Goal: Transaction & Acquisition: Book appointment/travel/reservation

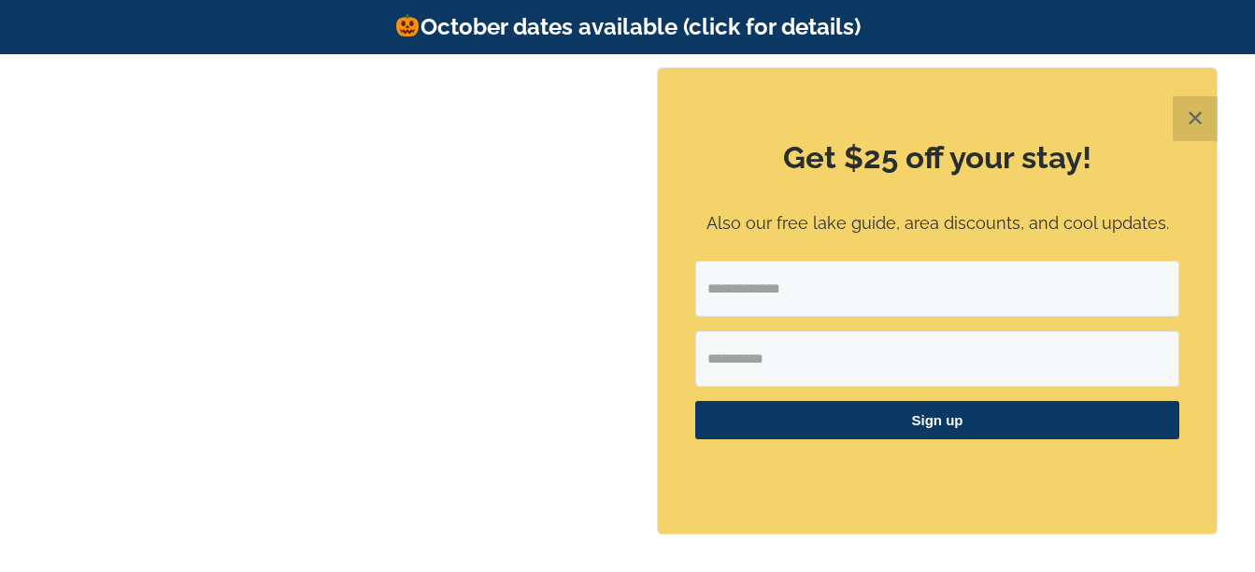
click at [1201, 124] on button "✕" at bounding box center [1195, 118] width 45 height 45
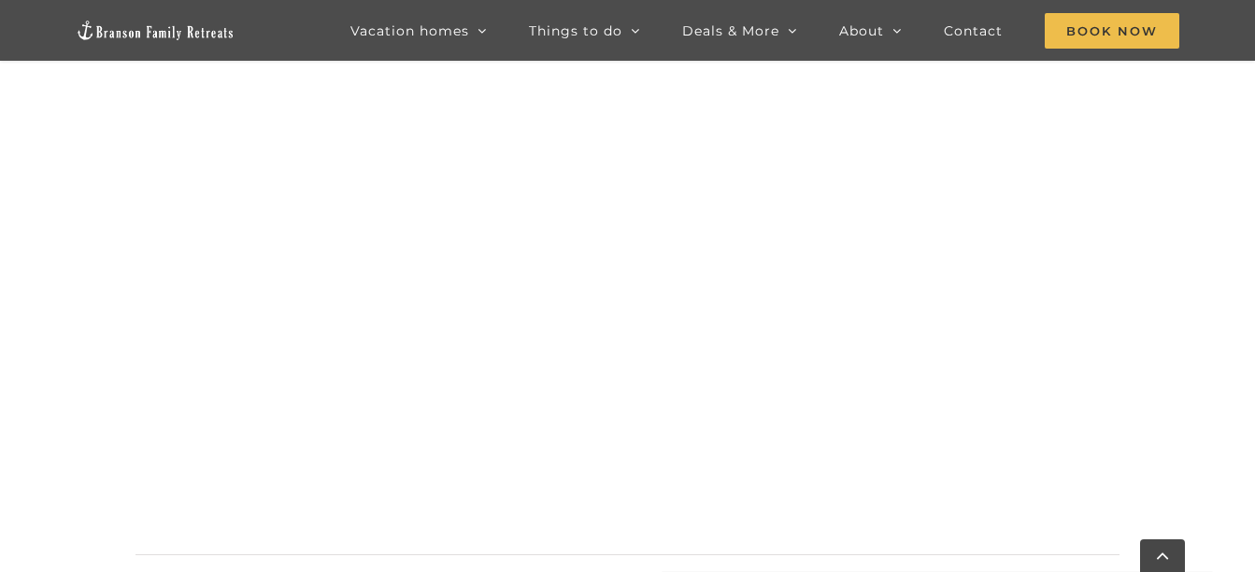
scroll to position [1133, 0]
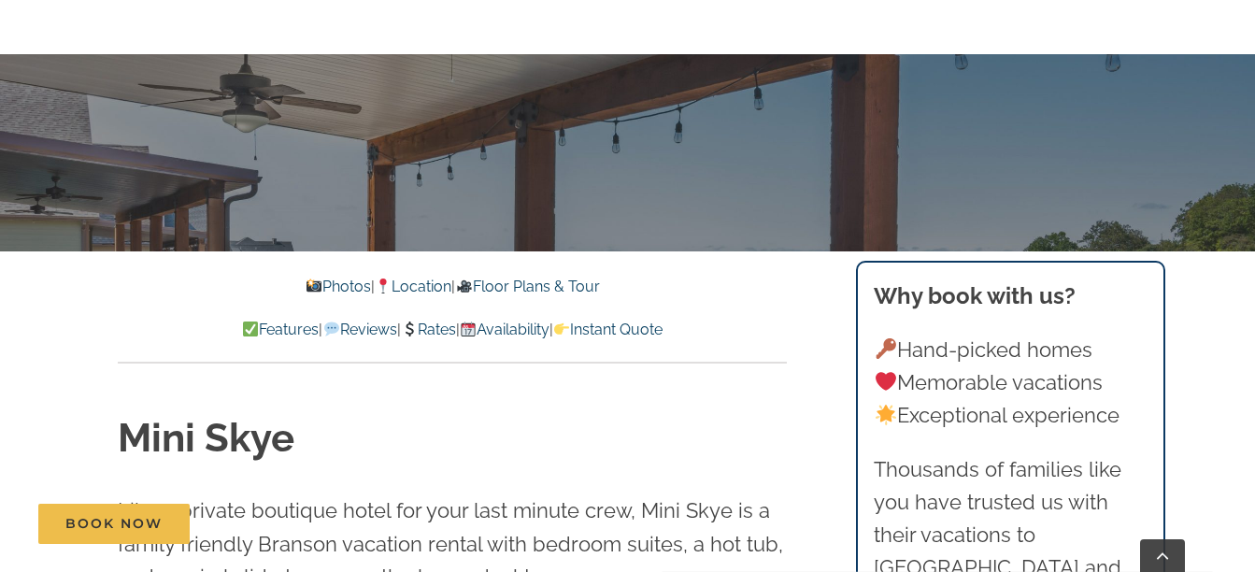
scroll to position [374, 0]
click at [419, 325] on link "Rates" at bounding box center [428, 331] width 55 height 18
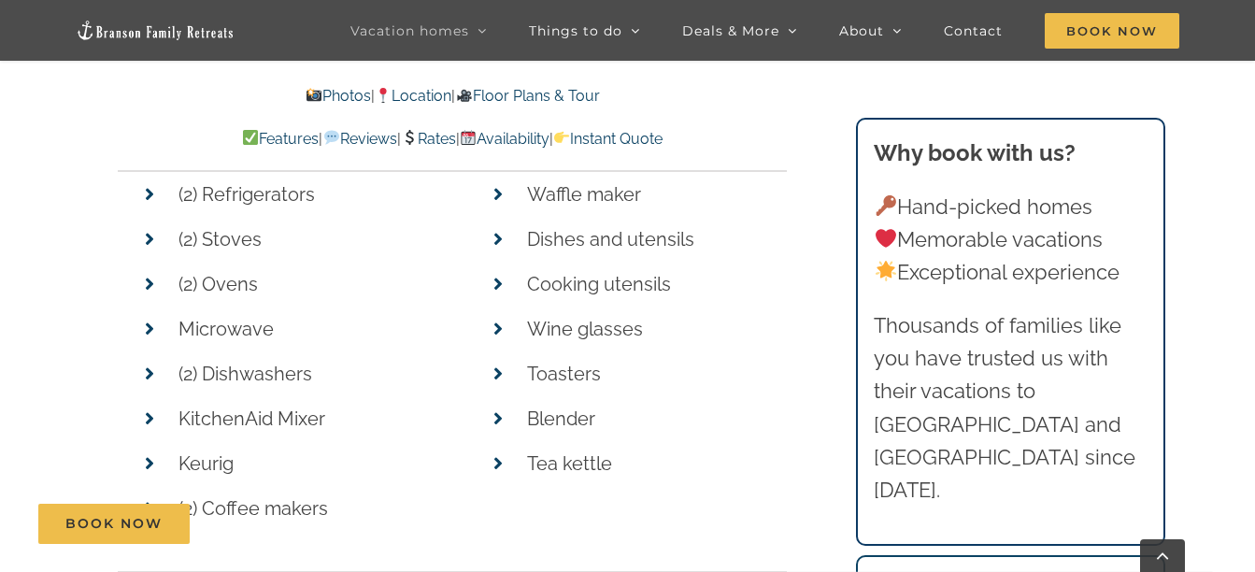
scroll to position [7165, 0]
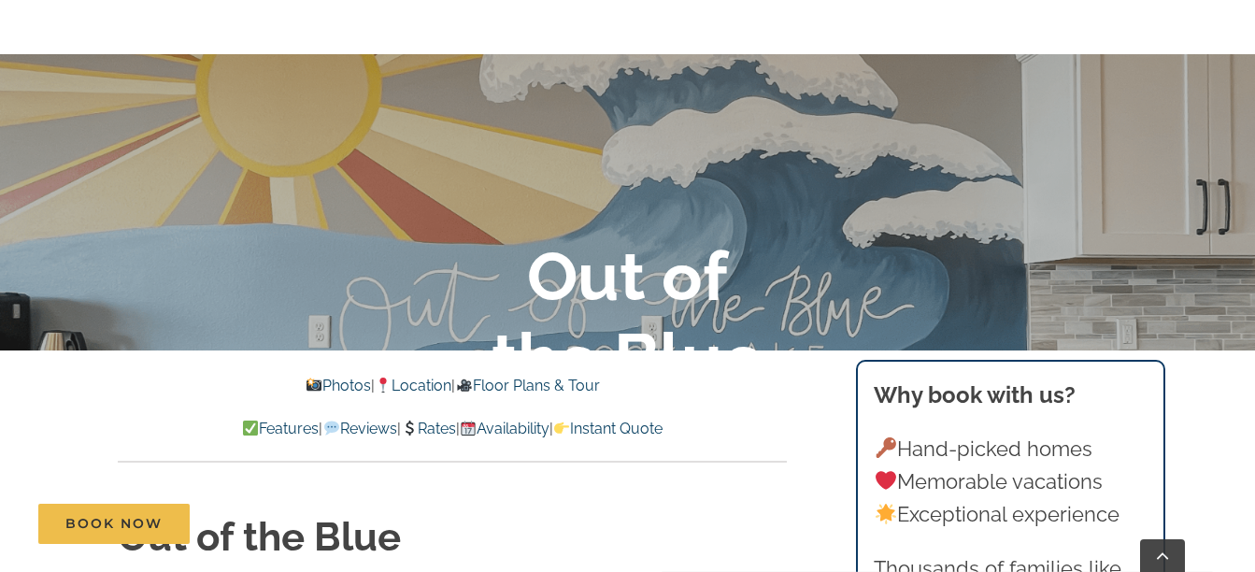
scroll to position [280, 0]
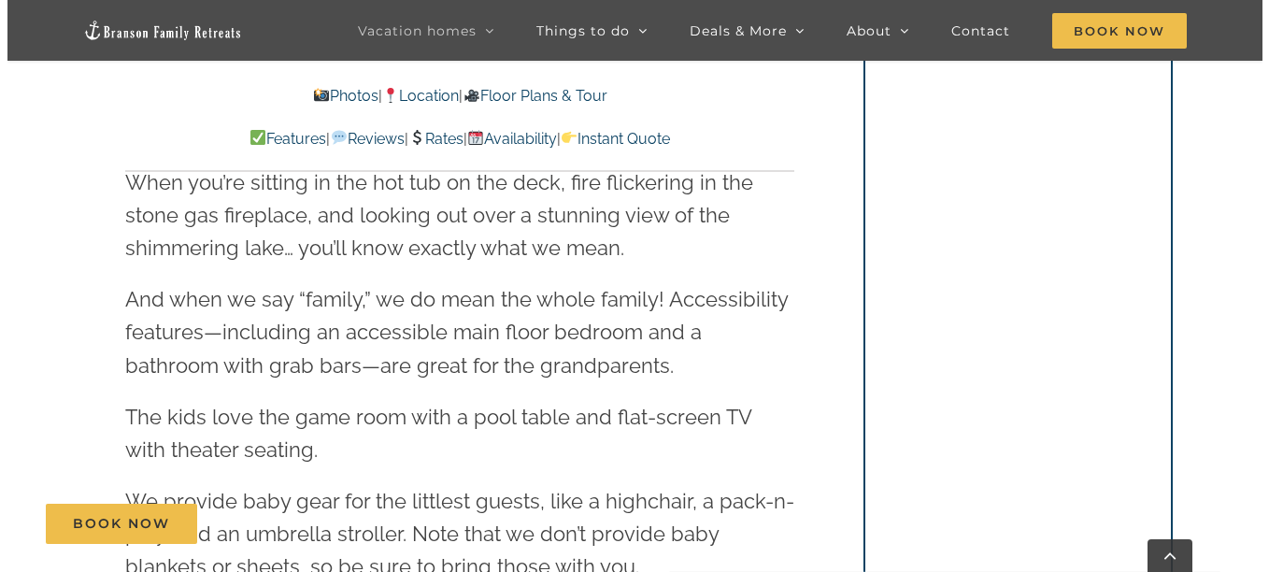
scroll to position [2056, 0]
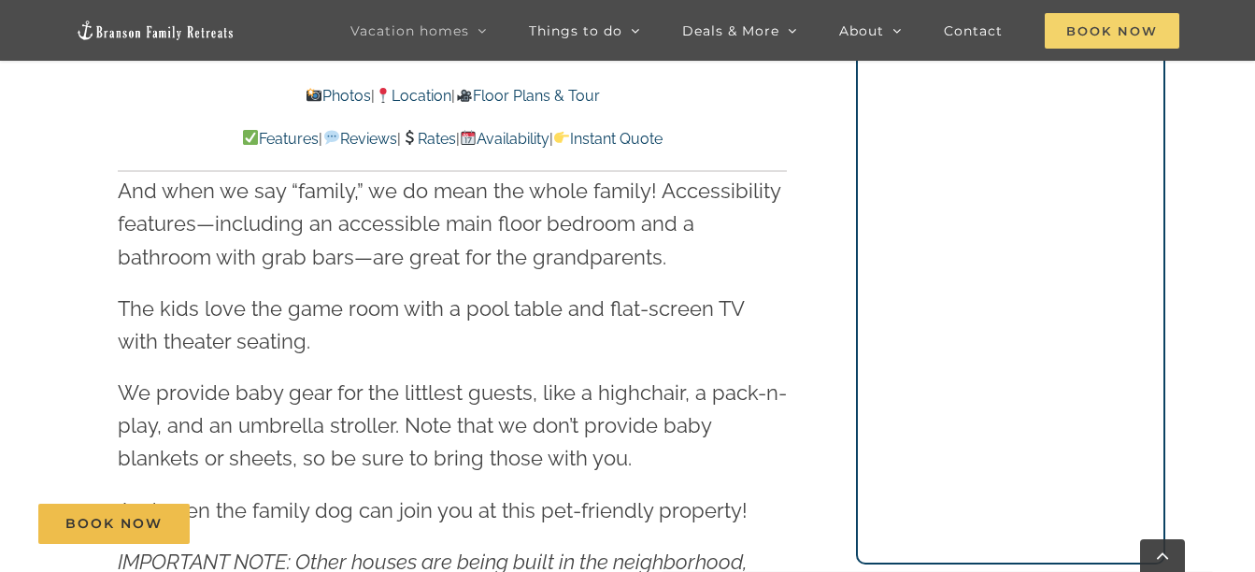
click at [1076, 44] on span "Book Now" at bounding box center [1112, 31] width 135 height 36
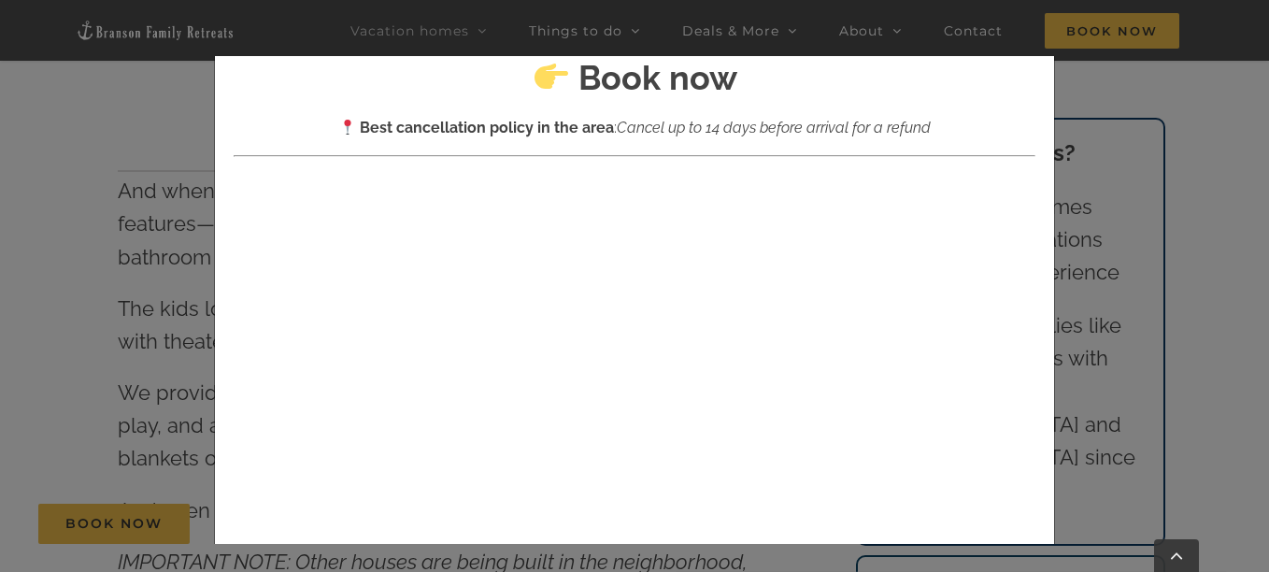
scroll to position [446, 0]
